Goal: Information Seeking & Learning: Learn about a topic

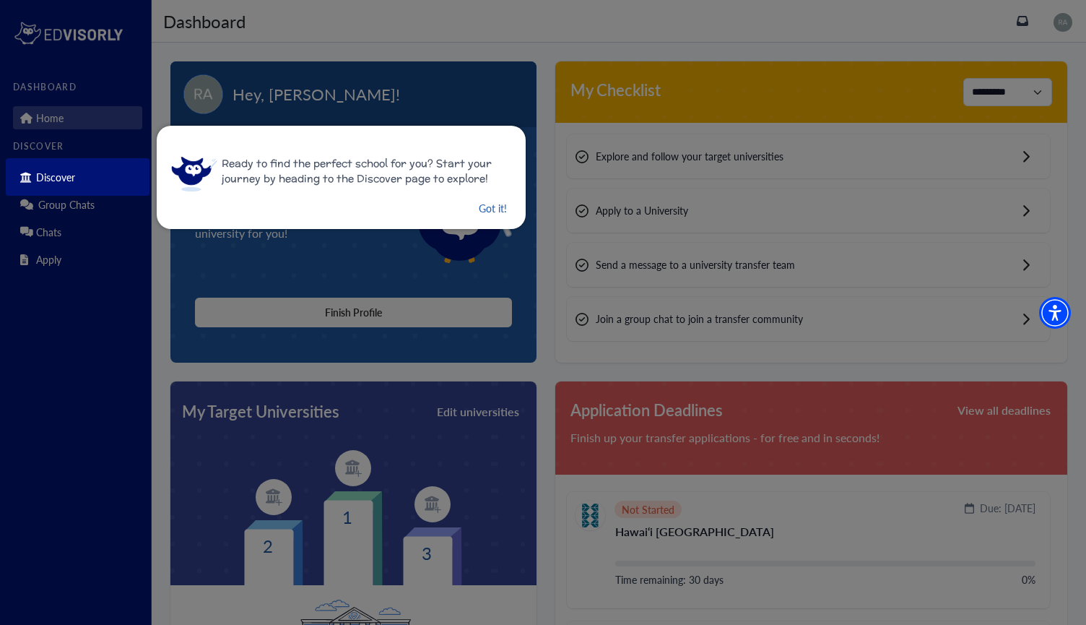
click at [483, 212] on button "Got it!" at bounding box center [492, 208] width 31 height 18
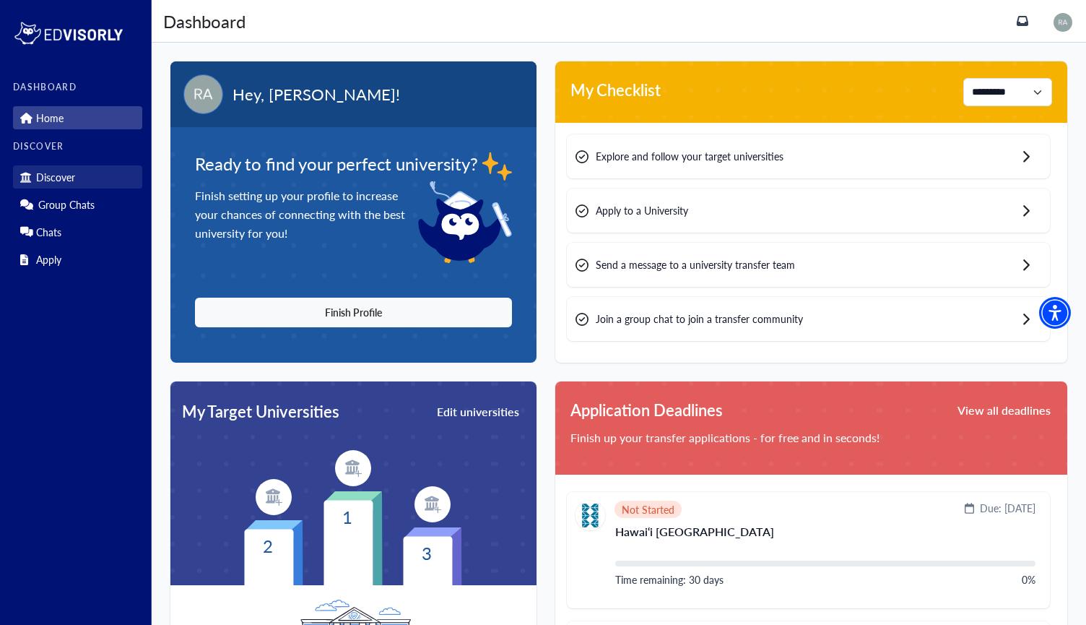
click at [53, 178] on p "Discover" at bounding box center [55, 177] width 39 height 12
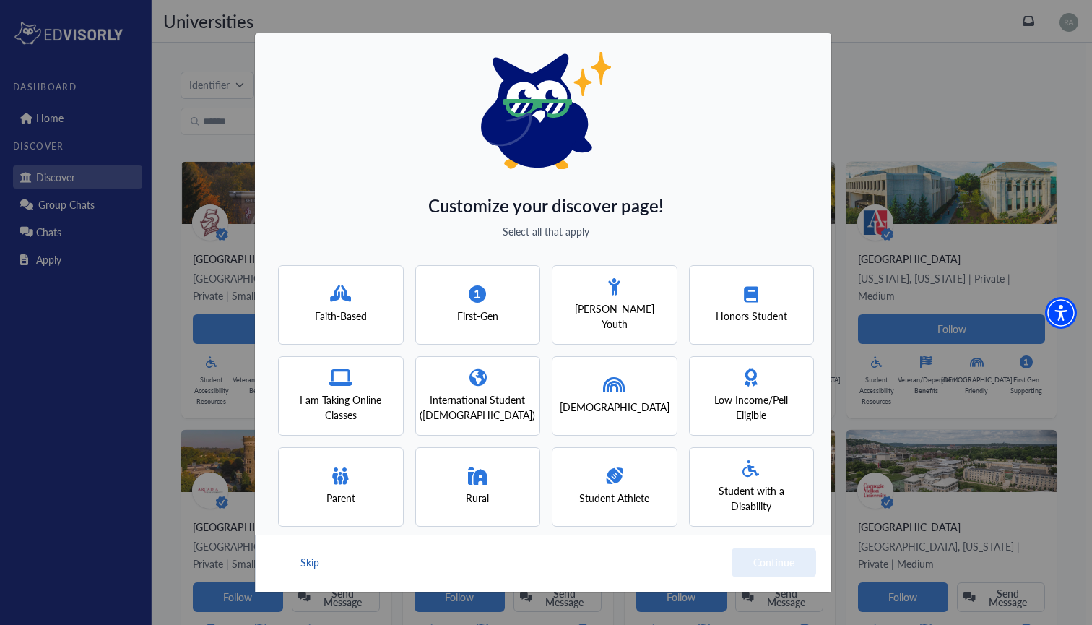
click at [319, 557] on button "Skip" at bounding box center [310, 562] width 22 height 30
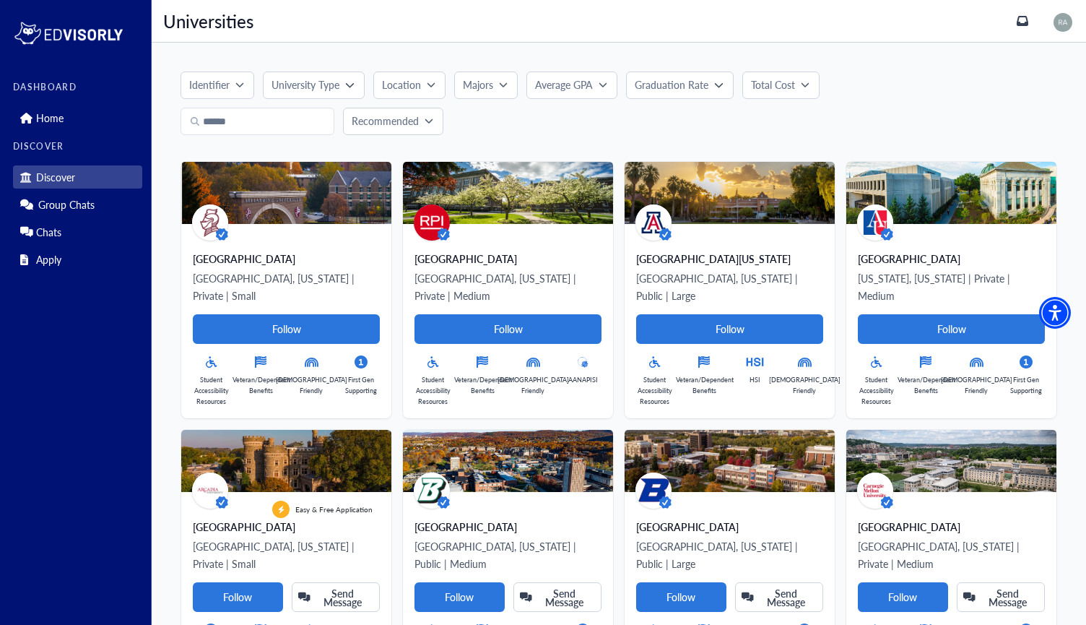
click at [348, 77] on button "University Type" at bounding box center [313, 84] width 101 height 27
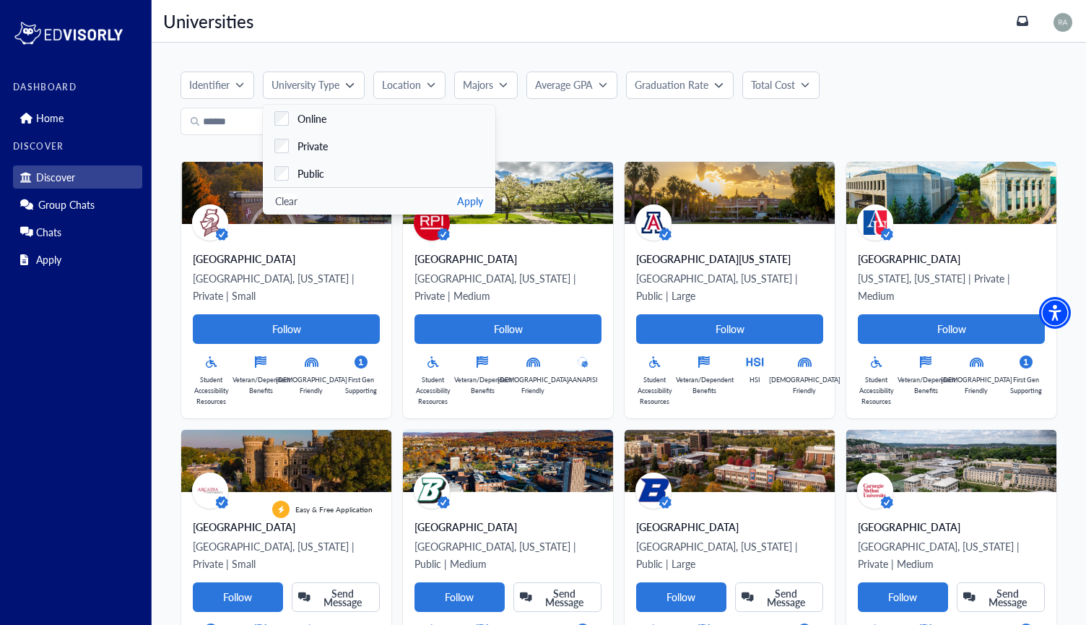
click at [428, 95] on button "Location" at bounding box center [409, 84] width 72 height 27
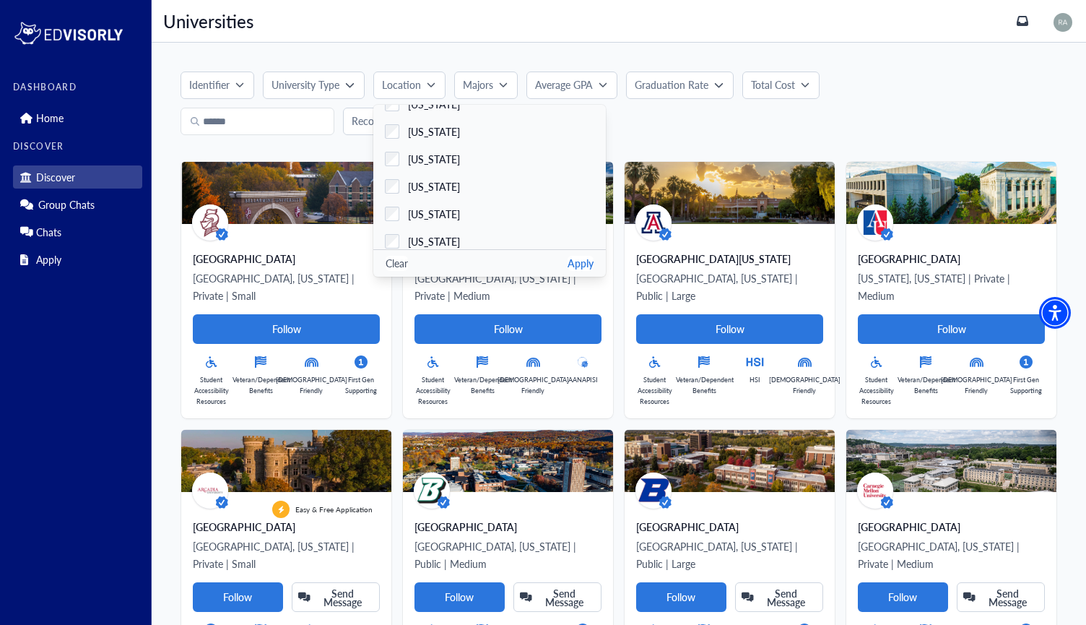
scroll to position [793, 0]
click at [399, 183] on label "[US_STATE]" at bounding box center [489, 175] width 233 height 27
click at [580, 264] on button "Apply" at bounding box center [581, 263] width 26 height 15
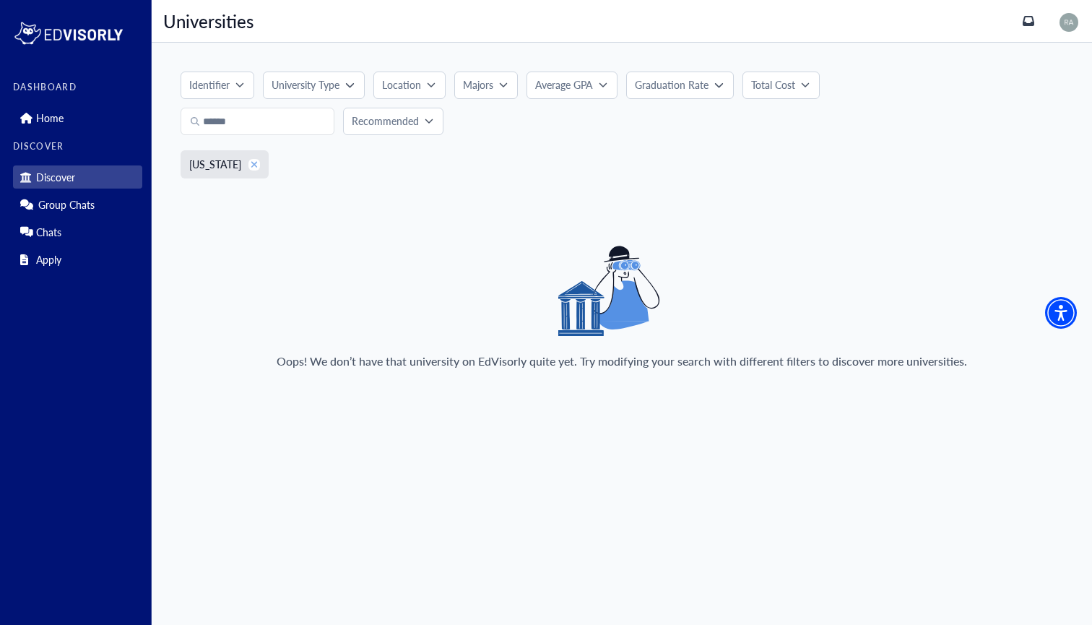
click at [255, 164] on icon "xmark" at bounding box center [255, 165] width 8 height 10
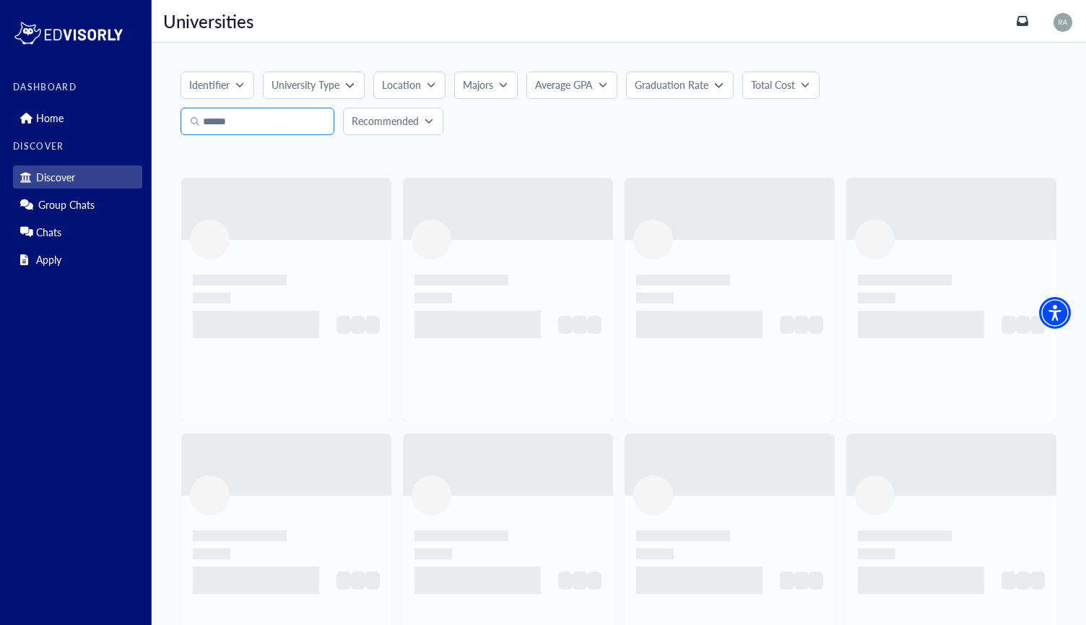
click at [240, 128] on input "Search" at bounding box center [258, 121] width 154 height 27
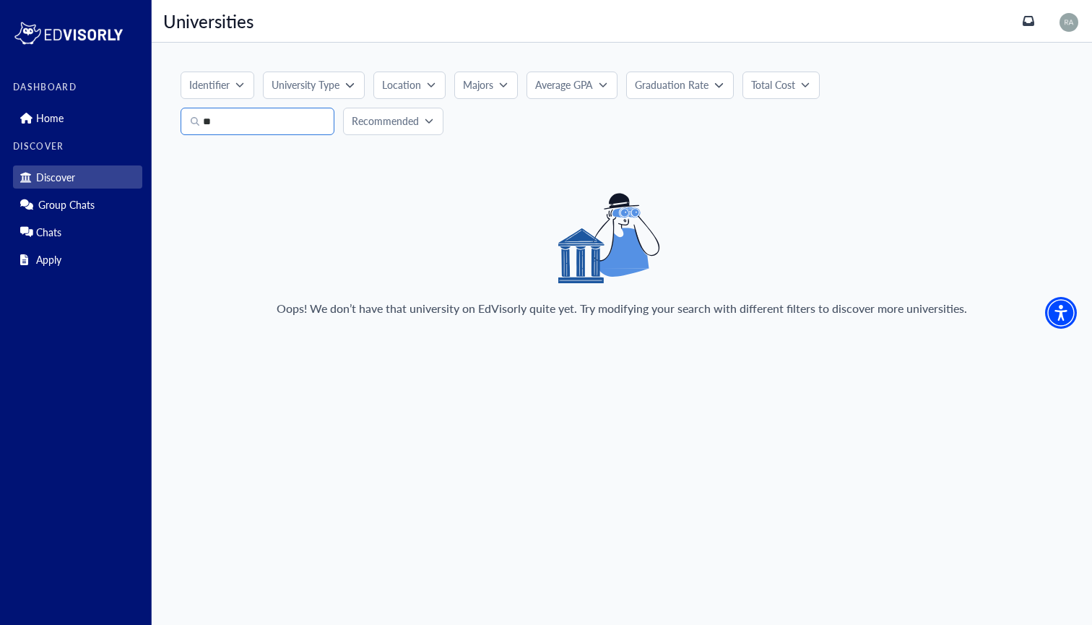
type input "*"
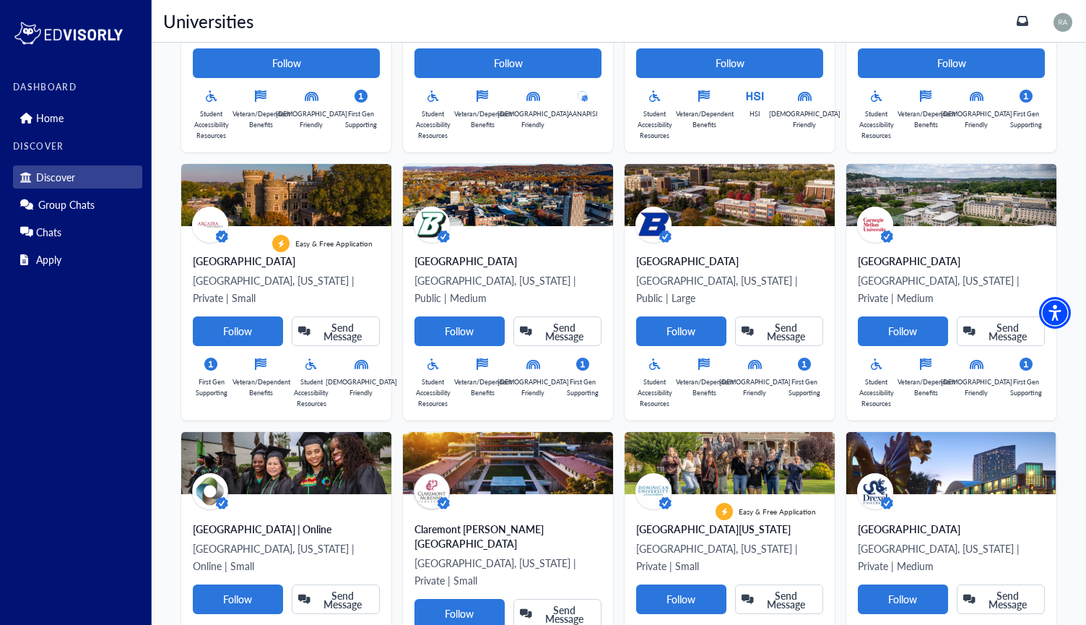
scroll to position [274, 0]
